Goal: Register for event/course

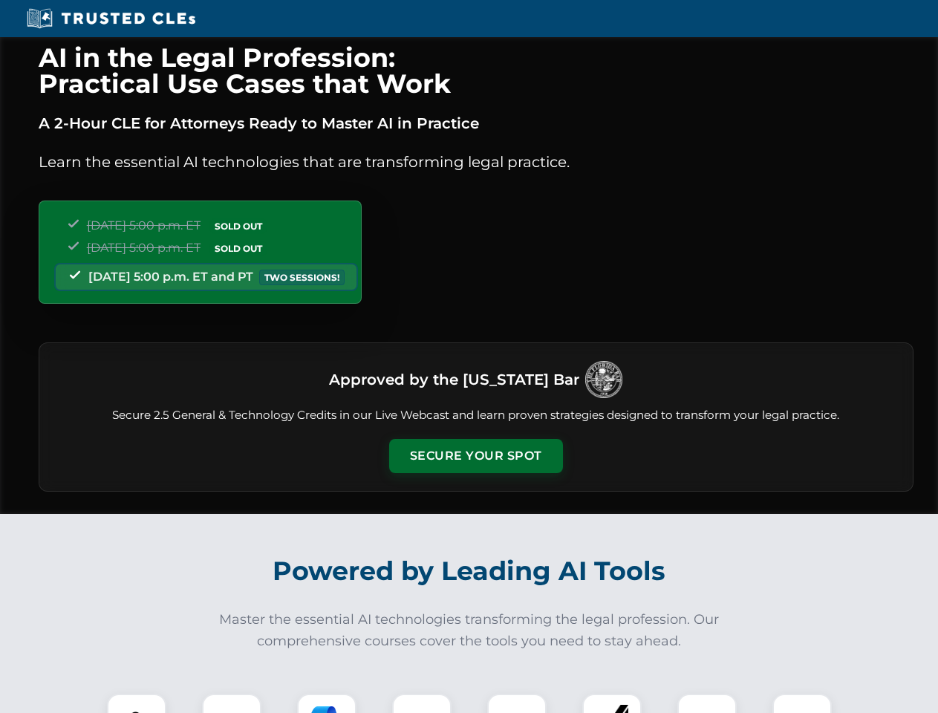
click at [475, 456] on button "Secure Your Spot" at bounding box center [476, 456] width 174 height 34
click at [137, 704] on img at bounding box center [136, 723] width 43 height 43
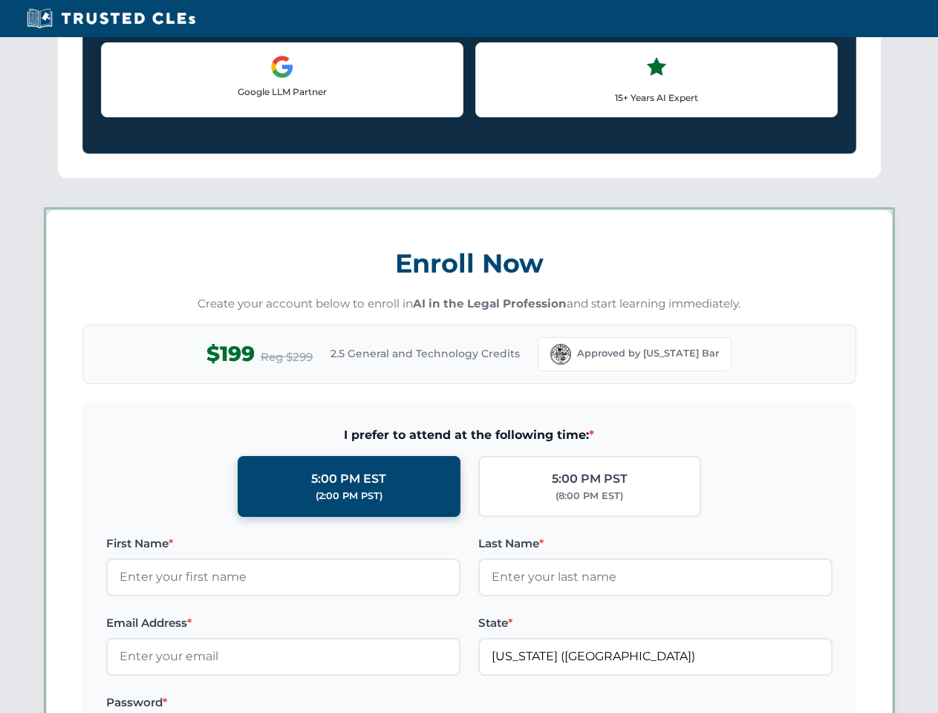
click at [327, 704] on label "Password *" at bounding box center [283, 703] width 354 height 18
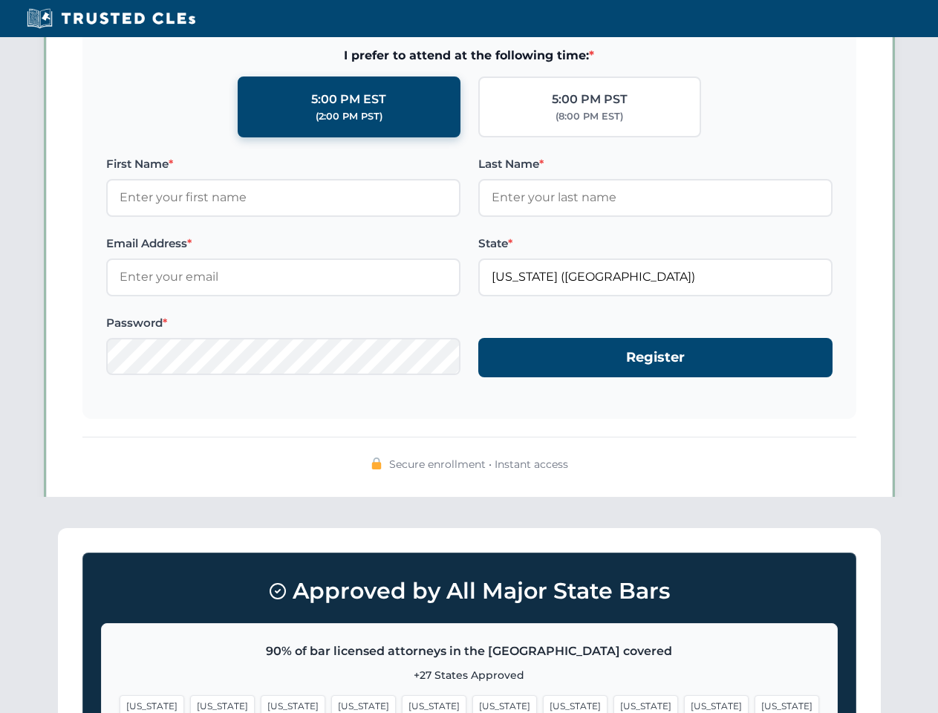
click at [684, 704] on span "[US_STATE]" at bounding box center [716, 706] width 65 height 22
